Goal: Task Accomplishment & Management: Manage account settings

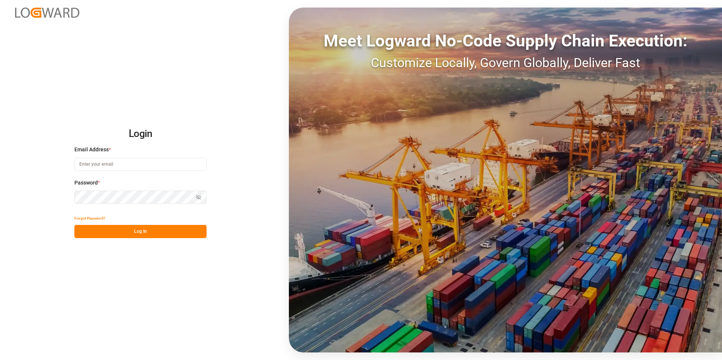
type input "[PERSON_NAME][EMAIL_ADDRESS][PERSON_NAME][DOMAIN_NAME]"
click at [197, 198] on div "Show password" at bounding box center [140, 197] width 132 height 13
click at [198, 199] on icon "button" at bounding box center [198, 197] width 3 height 3
click at [146, 229] on button "Log In" at bounding box center [140, 231] width 132 height 13
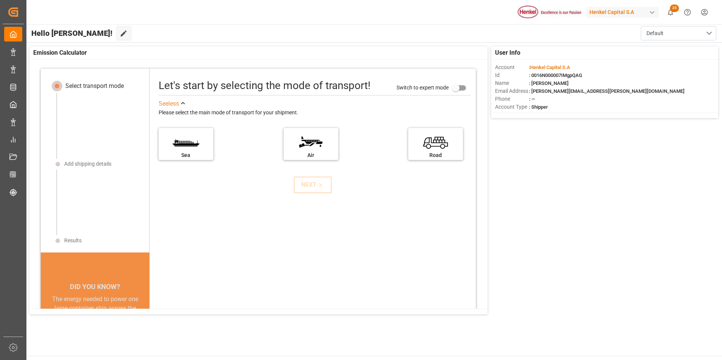
click at [97, 337] on main "Hello [PERSON_NAME]! Edit Cockpit Default User Info Account : [PERSON_NAME] Cap…" at bounding box center [374, 190] width 697 height 332
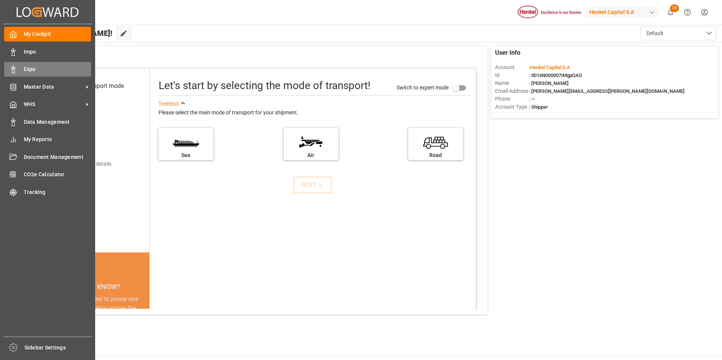
click at [8, 69] on div at bounding box center [10, 69] width 13 height 8
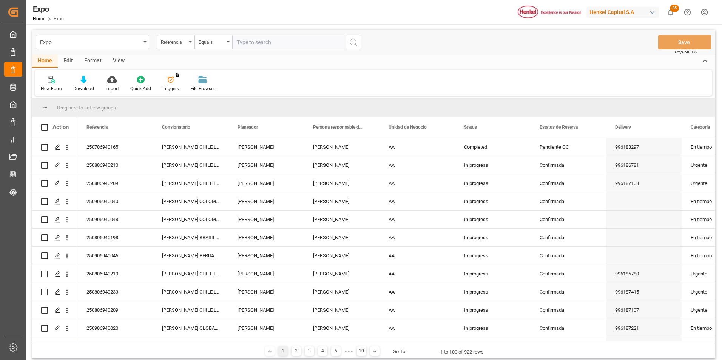
click at [241, 45] on input "text" at bounding box center [288, 42] width 113 height 14
type input "250306940126"
click at [351, 45] on icon "search button" at bounding box center [353, 42] width 9 height 9
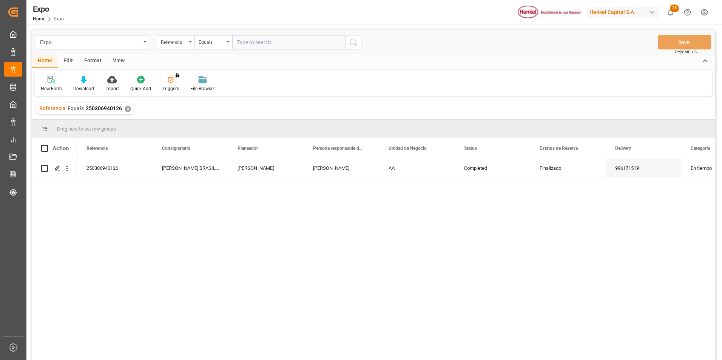
click at [535, 298] on div "250306940126 [PERSON_NAME] BRASIL LTDA. [PERSON_NAME] [PERSON_NAME] AA Complete…" at bounding box center [396, 262] width 638 height 206
click at [111, 254] on div "250306940126 [PERSON_NAME] BRASIL LTDA. [PERSON_NAME] [PERSON_NAME] AA Complete…" at bounding box center [396, 262] width 638 height 206
click at [60, 168] on icon "Press SPACE to select this row." at bounding box center [58, 168] width 6 height 6
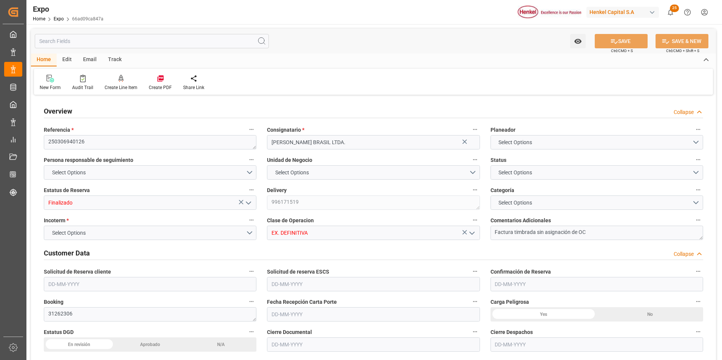
type input "5322.24"
type input "9864.288"
type input "9229829"
type input "MXATM"
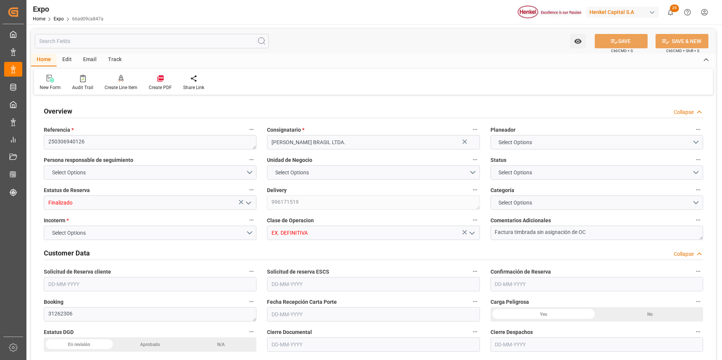
type input "BRSSZ"
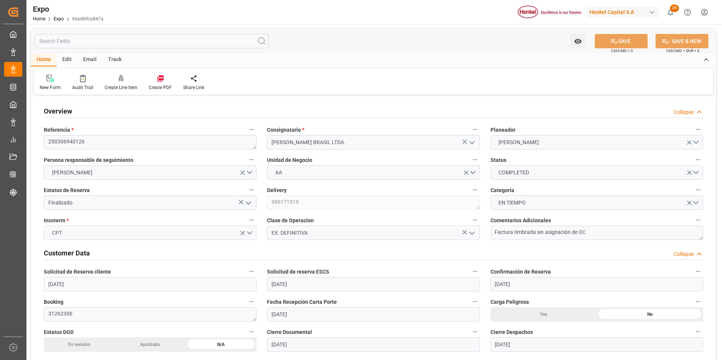
type input "[DATE]"
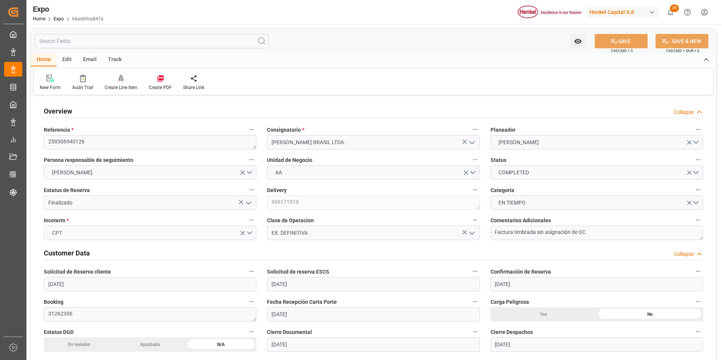
type input "[DATE]"
type input "[DATE] 00:00"
type input "[DATE]"
type input "[DATE] 00:00"
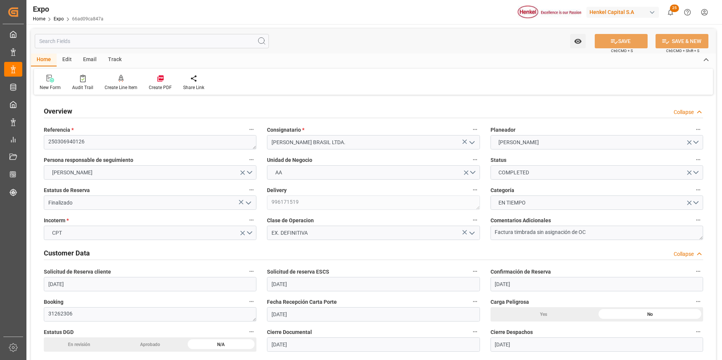
type input "[DATE]"
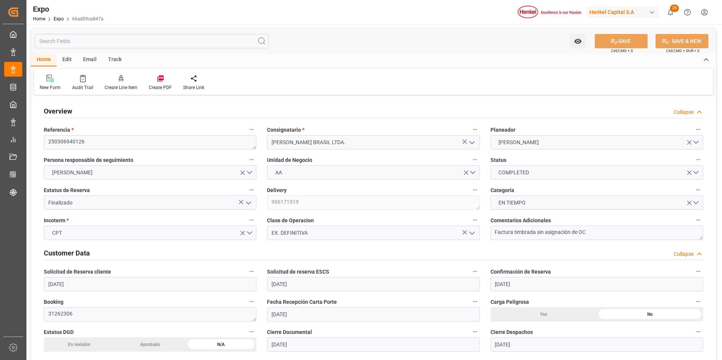
type input "[DATE] 00:00"
type input "[DATE]"
type input "[DATE] 00:00"
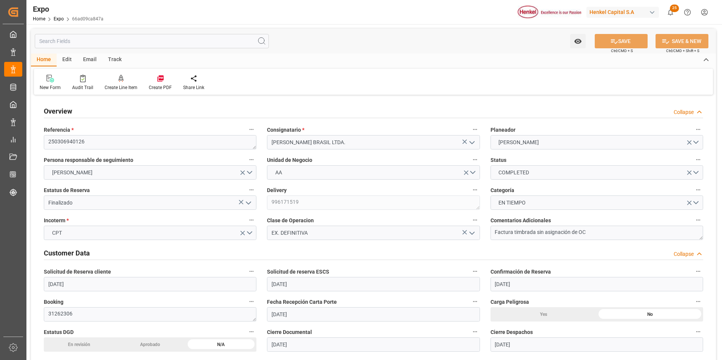
type input "[DATE] 00:00"
type input "[DATE]"
type input "[DATE] 00:00"
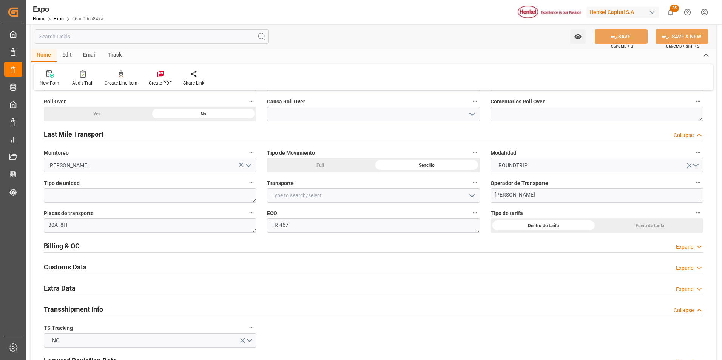
scroll to position [1247, 0]
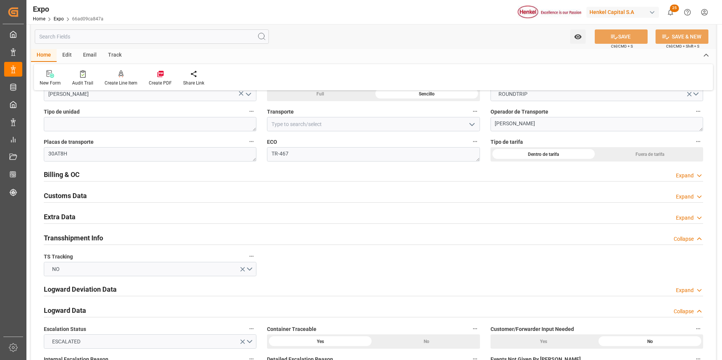
click at [529, 253] on div "Overview Collapse Referencia * 250306940126 Consignatario * [PERSON_NAME] BRASI…" at bounding box center [373, 316] width 685 height 2933
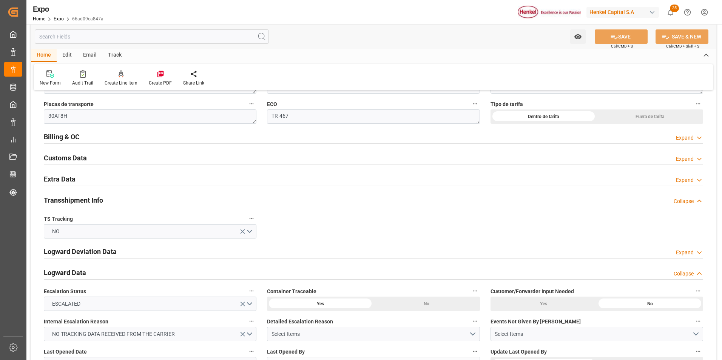
click at [691, 138] on div "Expand" at bounding box center [685, 138] width 18 height 8
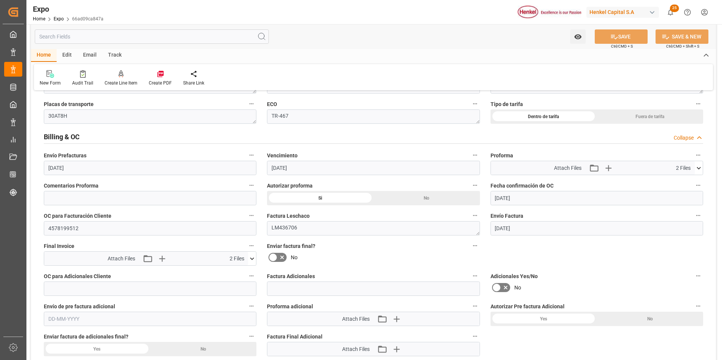
click at [274, 258] on icon at bounding box center [273, 257] width 9 height 9
click at [0, 0] on input "checkbox" at bounding box center [0, 0] width 0 height 0
click at [633, 41] on button "SAVE" at bounding box center [621, 36] width 53 height 14
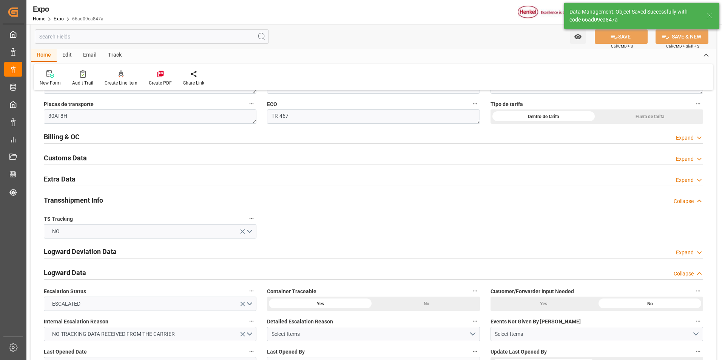
type input "[DATE] 20:40"
click at [699, 138] on icon at bounding box center [700, 138] width 8 height 8
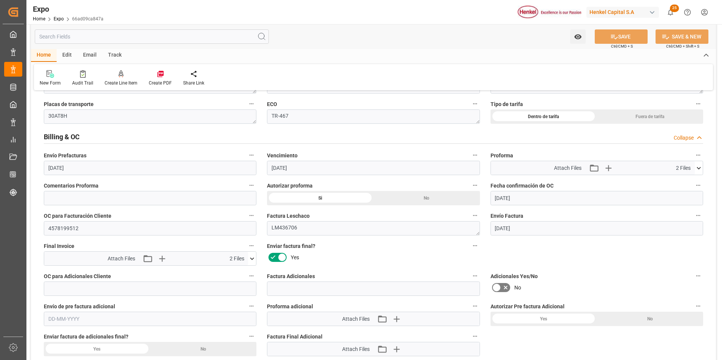
click at [696, 167] on icon at bounding box center [699, 168] width 8 height 8
click at [677, 191] on icon at bounding box center [679, 190] width 8 height 8
